Goal: Task Accomplishment & Management: Use online tool/utility

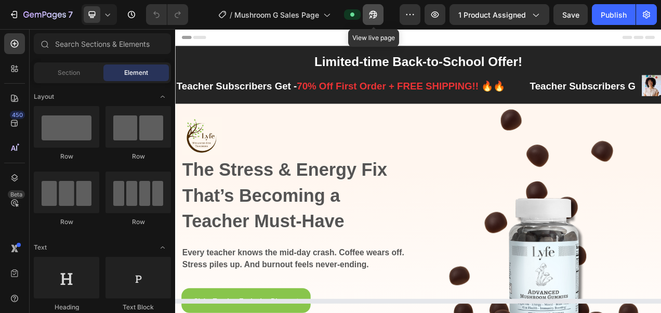
click at [374, 15] on icon "button" at bounding box center [373, 14] width 10 height 10
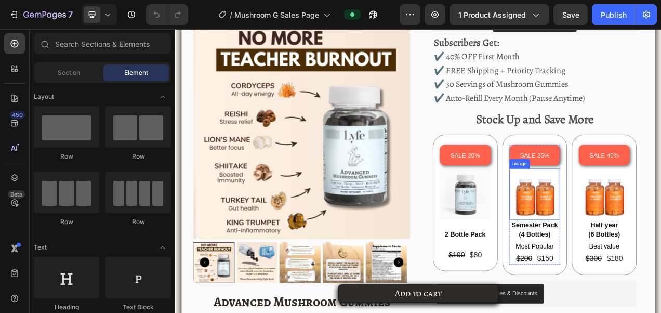
scroll to position [1910, 0]
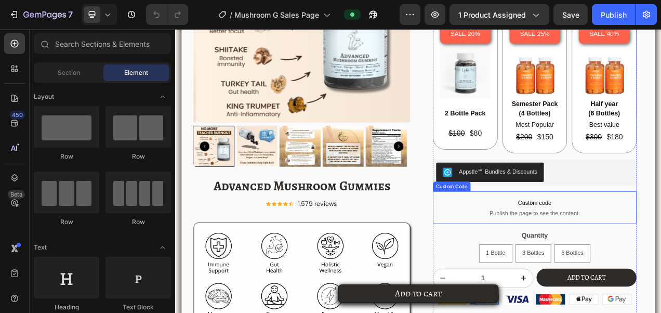
click at [543, 229] on div "Custom Code" at bounding box center [530, 231] width 48 height 12
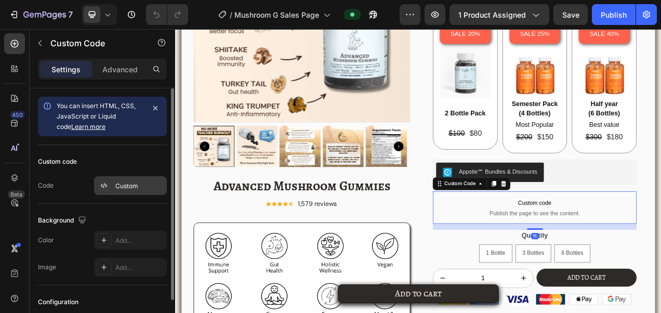
click at [113, 188] on div "Custom" at bounding box center [130, 185] width 73 height 19
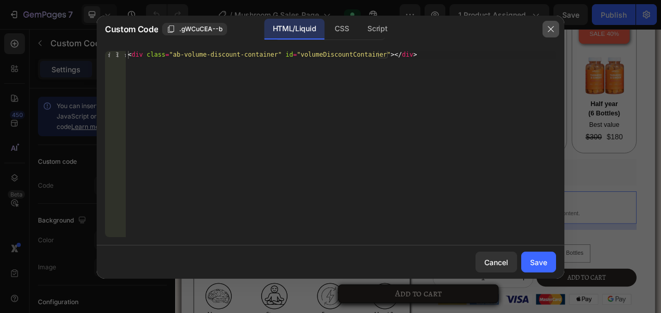
click at [553, 30] on icon "button" at bounding box center [551, 29] width 8 height 8
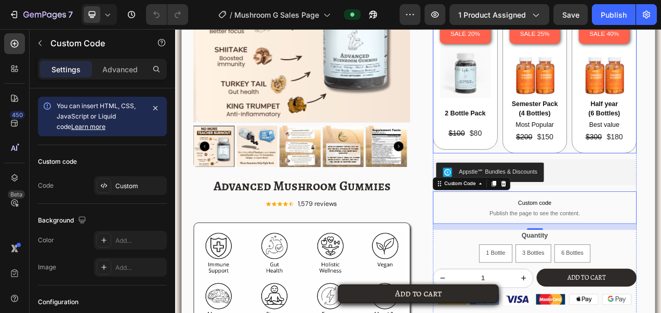
scroll to position [1962, 0]
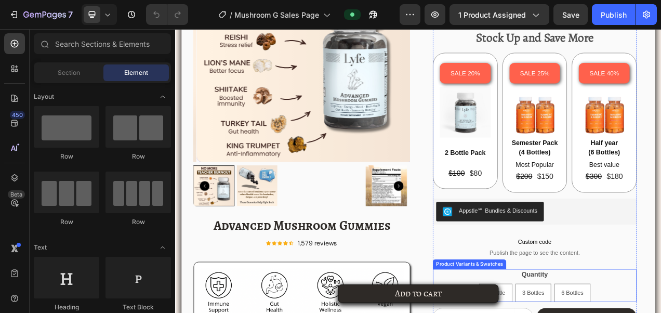
scroll to position [1781, 0]
